Goal: Task Accomplishment & Management: Complete application form

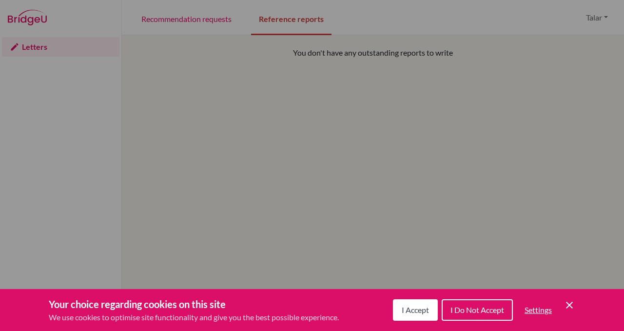
click at [411, 310] on span "I Accept" at bounding box center [415, 309] width 27 height 9
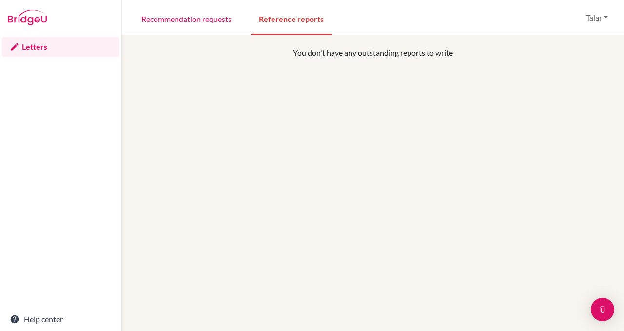
click at [408, 223] on div "You don't have any outstanding reports to write" at bounding box center [373, 212] width 479 height 331
click at [176, 24] on link "Recommendation requests" at bounding box center [187, 18] width 106 height 34
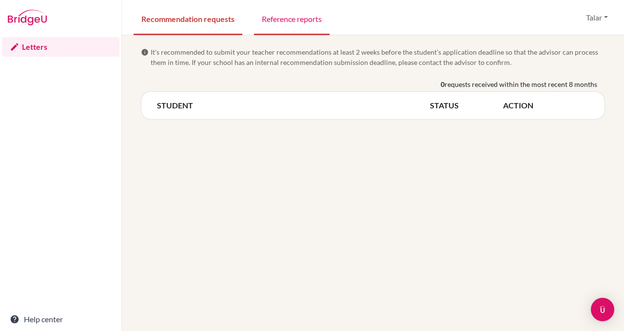
click at [273, 21] on link "Reference reports" at bounding box center [292, 18] width 76 height 34
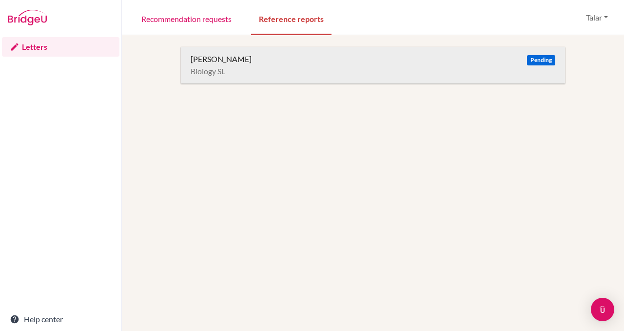
click at [542, 62] on span "Pending" at bounding box center [541, 60] width 28 height 10
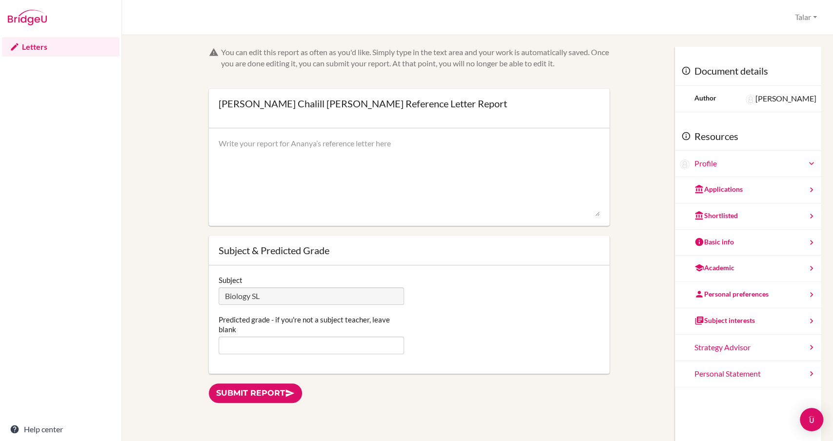
click at [326, 152] on textarea at bounding box center [409, 177] width 381 height 78
click at [624, 190] on icon at bounding box center [811, 190] width 10 height 10
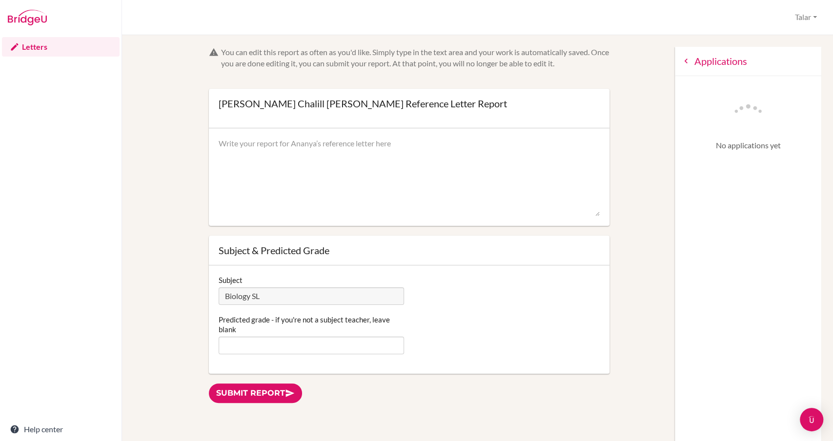
click at [624, 60] on div "Applications" at bounding box center [748, 61] width 146 height 29
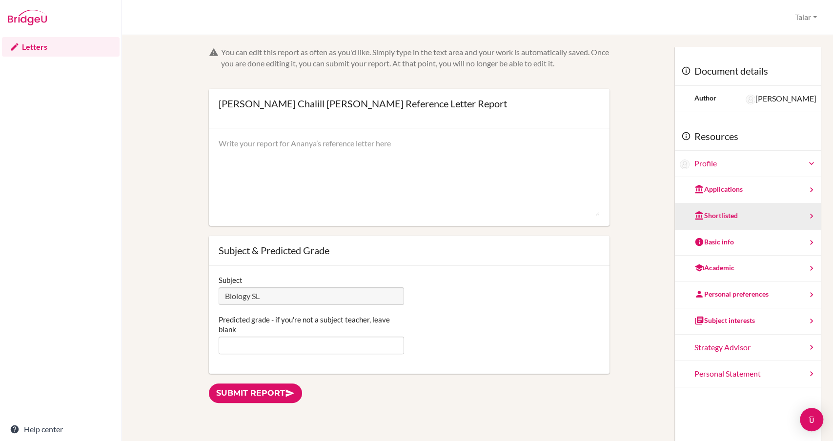
click at [624, 219] on div "Shortlisted" at bounding box center [748, 216] width 146 height 26
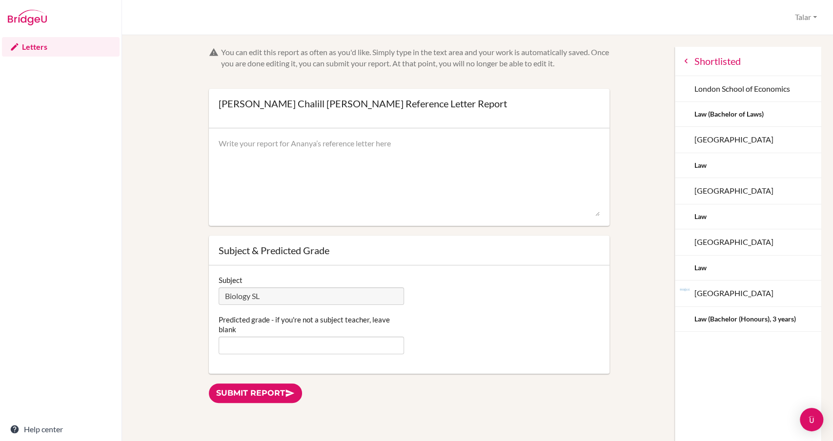
click at [624, 60] on icon at bounding box center [686, 61] width 10 height 10
